Goal: Find specific page/section: Find specific page/section

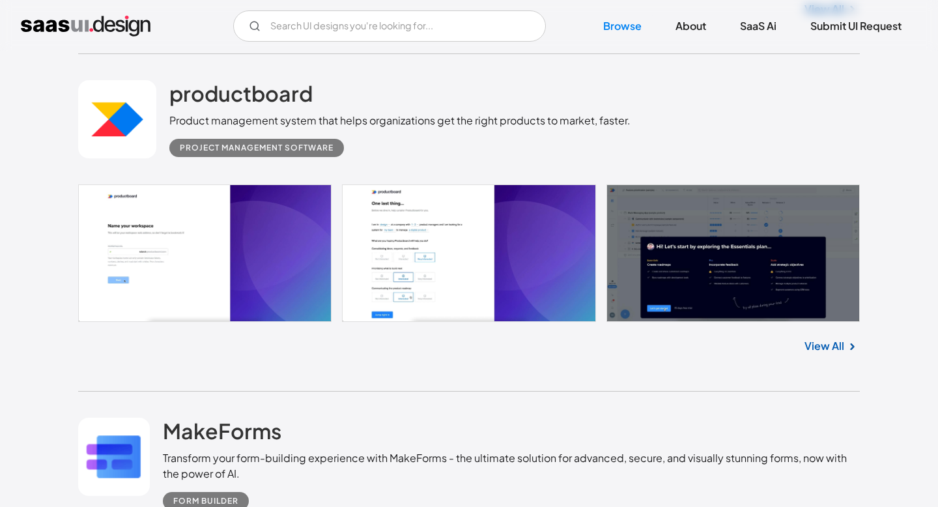
scroll to position [1059, 0]
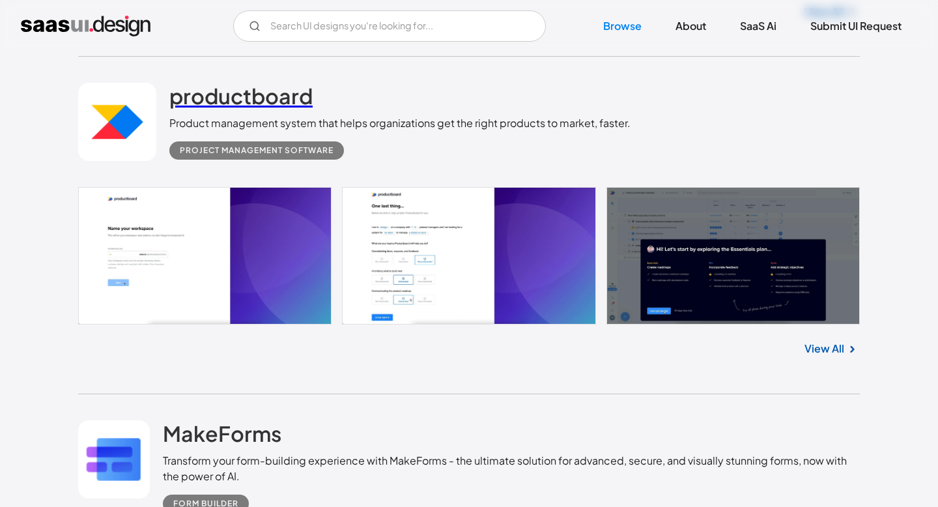
click at [237, 99] on h2 "productboard" at bounding box center [240, 96] width 143 height 26
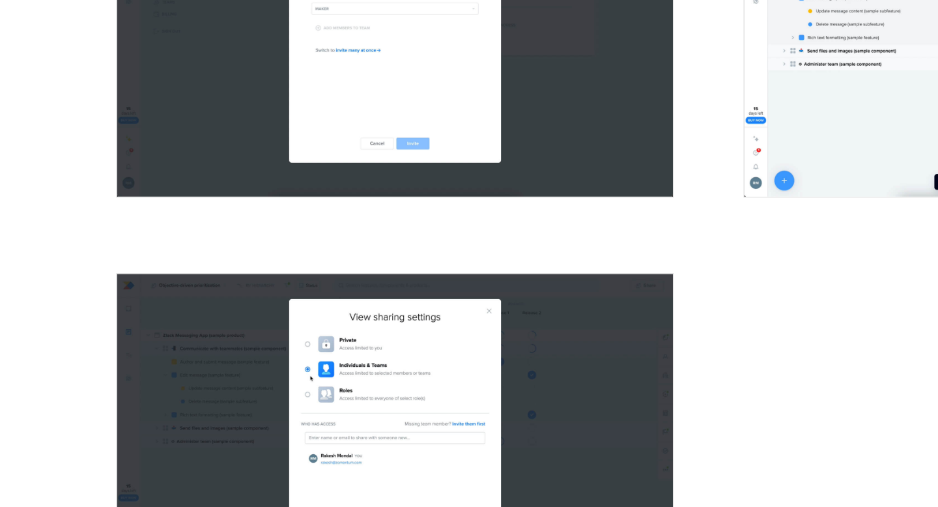
scroll to position [2238, 0]
